Goal: Find specific page/section: Find specific page/section

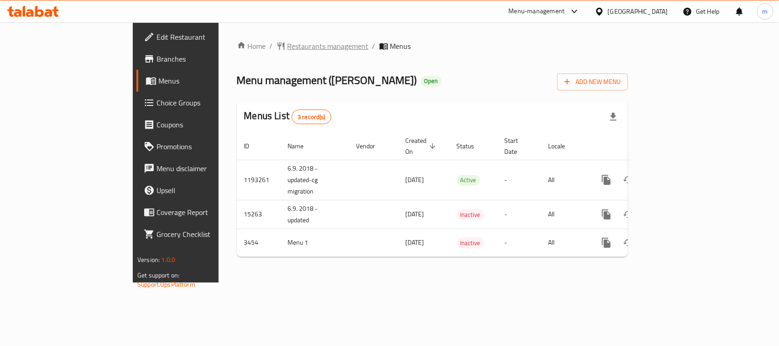
click at [287, 42] on span "Restaurants management" at bounding box center [327, 46] width 81 height 11
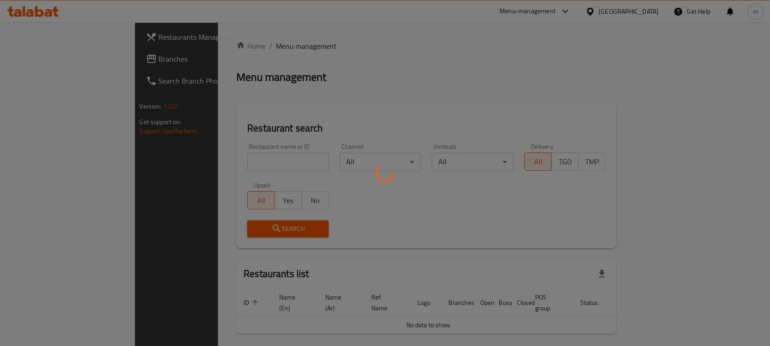
click at [242, 165] on div at bounding box center [385, 173] width 770 height 346
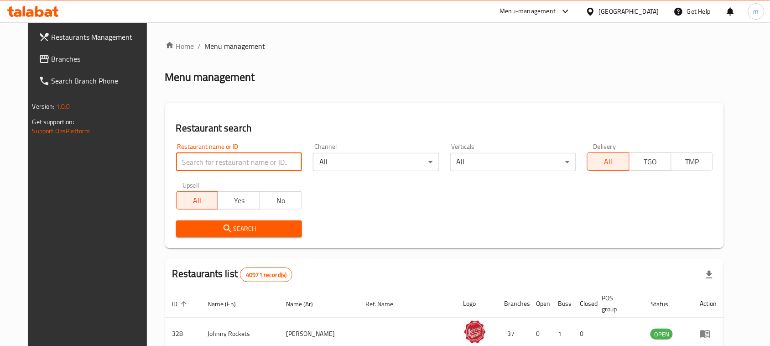
click at [242, 165] on input "search" at bounding box center [239, 162] width 126 height 18
paste input "2274"
type input "2274"
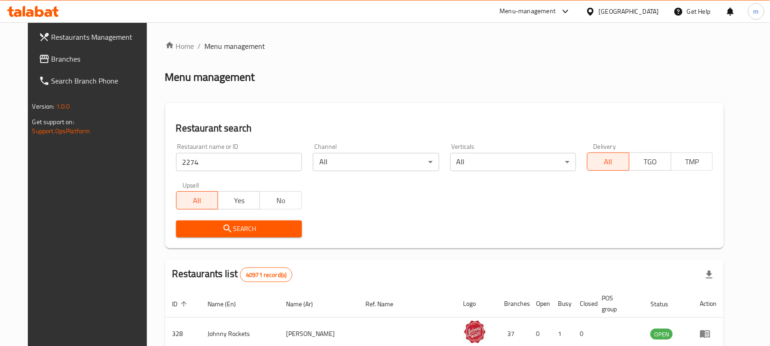
drag, startPoint x: 242, startPoint y: 219, endPoint x: 241, endPoint y: 227, distance: 7.9
click at [241, 227] on span "Search" at bounding box center [238, 228] width 111 height 11
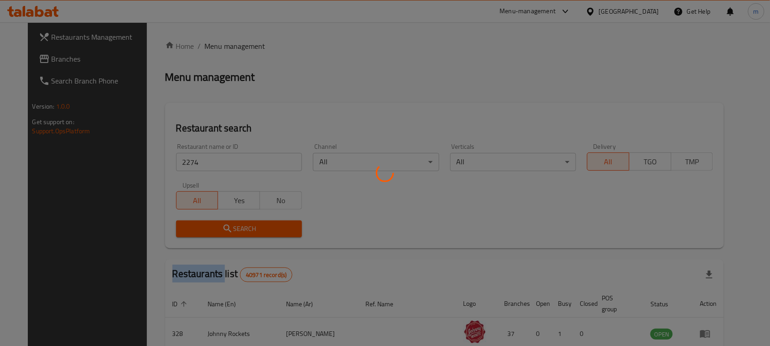
click at [241, 227] on div at bounding box center [385, 173] width 770 height 346
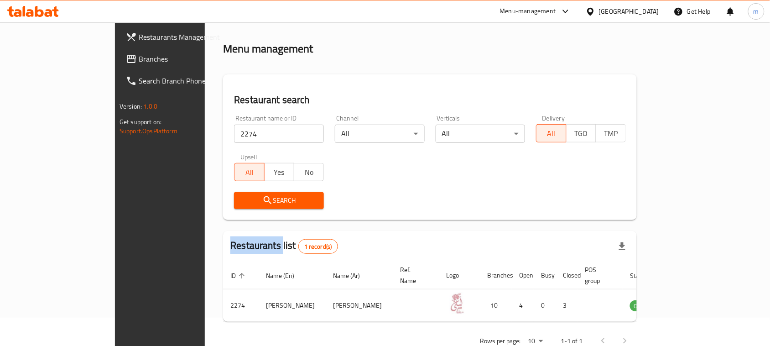
scroll to position [43, 0]
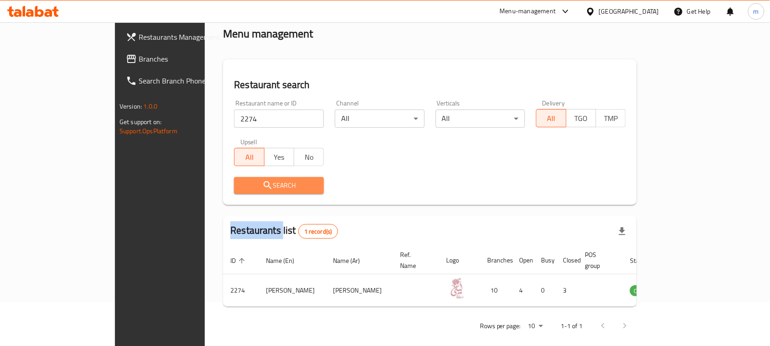
click at [241, 180] on span "Search" at bounding box center [278, 185] width 75 height 11
click at [241, 182] on span "Search" at bounding box center [278, 185] width 75 height 11
click at [241, 180] on span "Search" at bounding box center [278, 185] width 75 height 11
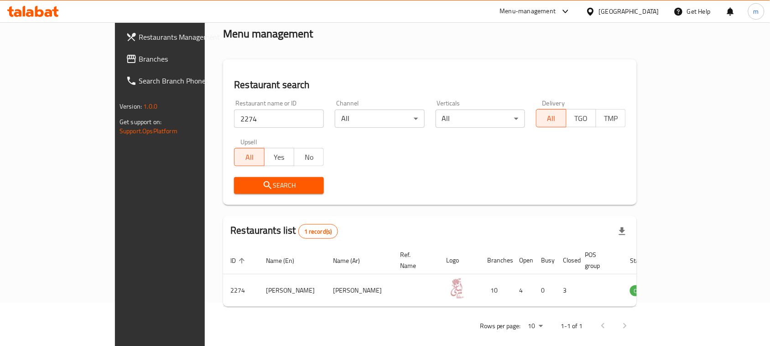
drag, startPoint x: 370, startPoint y: 185, endPoint x: 370, endPoint y: 180, distance: 5.0
click at [370, 183] on div "Search" at bounding box center [430, 186] width 403 height 28
click at [30, 16] on icon at bounding box center [30, 13] width 8 height 8
